Goal: Check status: Check status

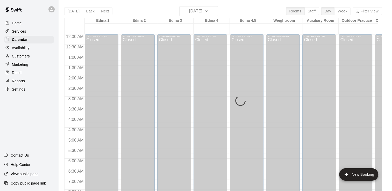
scroll to position [319, 0]
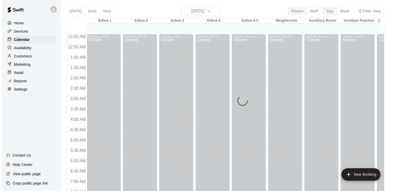
scroll to position [319, 0]
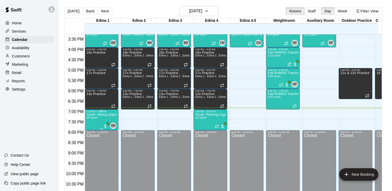
click at [96, 115] on p "Youth: Hitting (Ages 9U-13U)" at bounding box center [101, 115] width 31 height 0
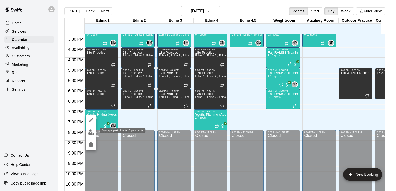
click at [90, 134] on img "edit" at bounding box center [91, 133] width 6 height 6
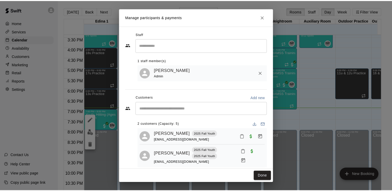
scroll to position [3, 0]
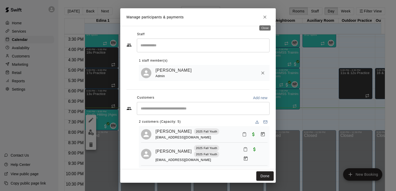
click at [264, 16] on icon "Close" at bounding box center [264, 17] width 5 height 5
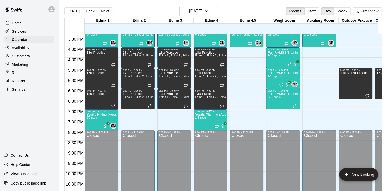
click at [207, 115] on p "Youth: Pitching (Ages 9U-13U)" at bounding box center [210, 115] width 31 height 0
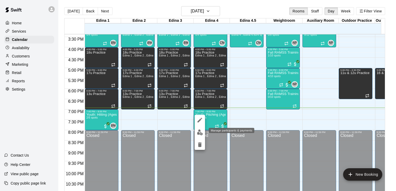
click at [202, 132] on img "edit" at bounding box center [200, 133] width 6 height 6
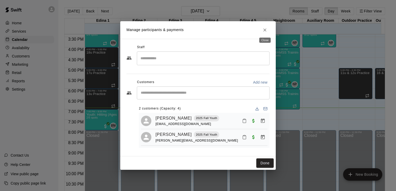
click at [263, 29] on icon "Close" at bounding box center [264, 29] width 5 height 5
